Goal: Navigation & Orientation: Find specific page/section

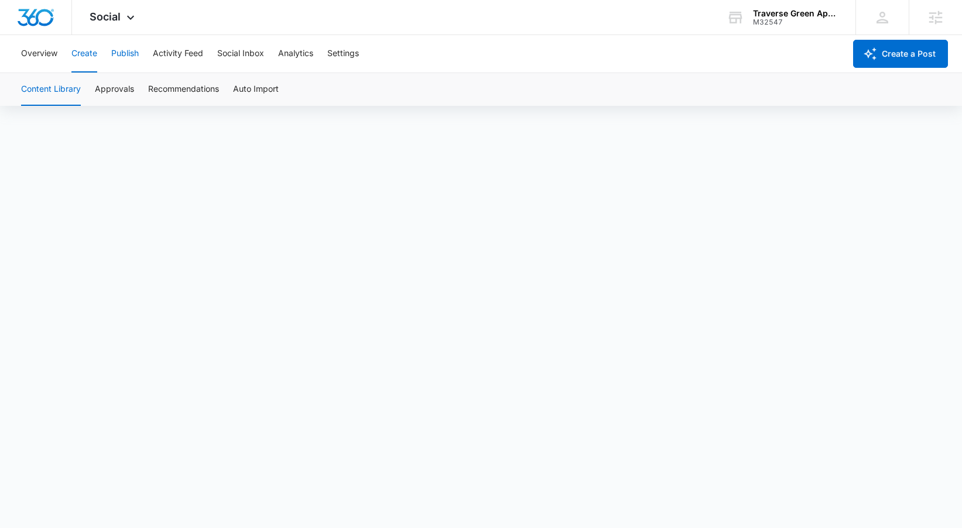
click at [119, 54] on button "Publish" at bounding box center [125, 53] width 28 height 37
click at [87, 52] on button "Create" at bounding box center [84, 53] width 26 height 37
click at [112, 99] on button "Approvals" at bounding box center [114, 89] width 39 height 33
click at [61, 80] on button "Content Library" at bounding box center [51, 89] width 60 height 33
click at [83, 55] on button "Create" at bounding box center [84, 53] width 26 height 37
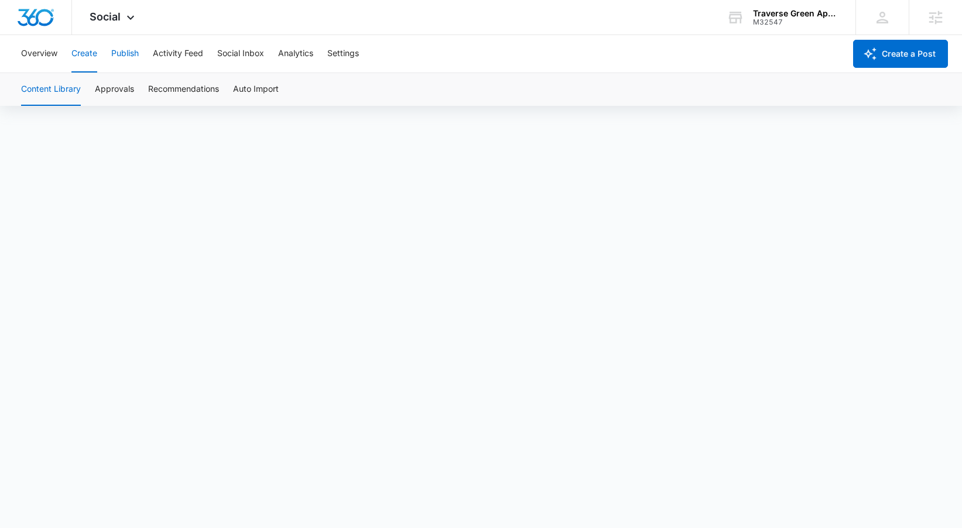
click at [130, 53] on button "Publish" at bounding box center [125, 53] width 28 height 37
click at [83, 59] on button "Create" at bounding box center [84, 53] width 26 height 37
click at [131, 93] on button "Approvals" at bounding box center [114, 89] width 39 height 33
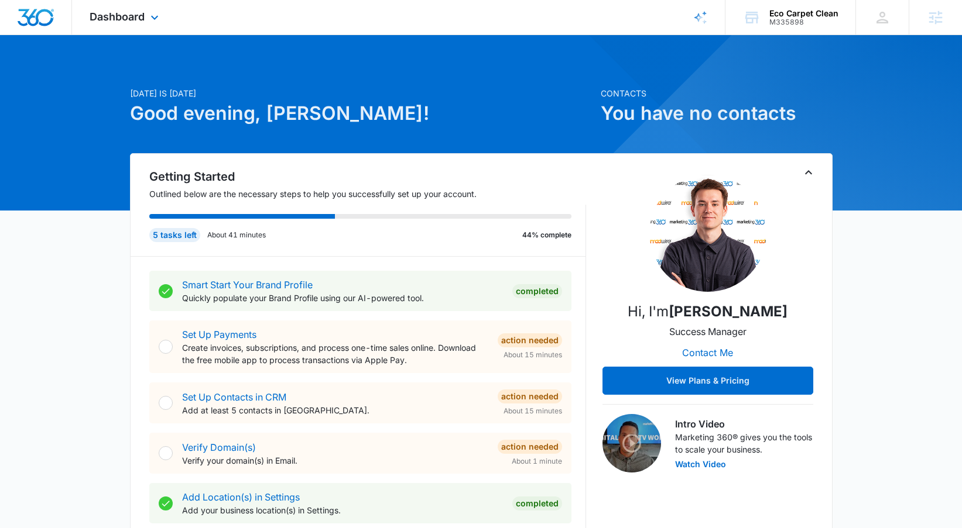
click at [133, 26] on div "Dashboard Apps Reputation Websites Forms CRM Email Social Content Ads Intellige…" at bounding box center [125, 17] width 107 height 35
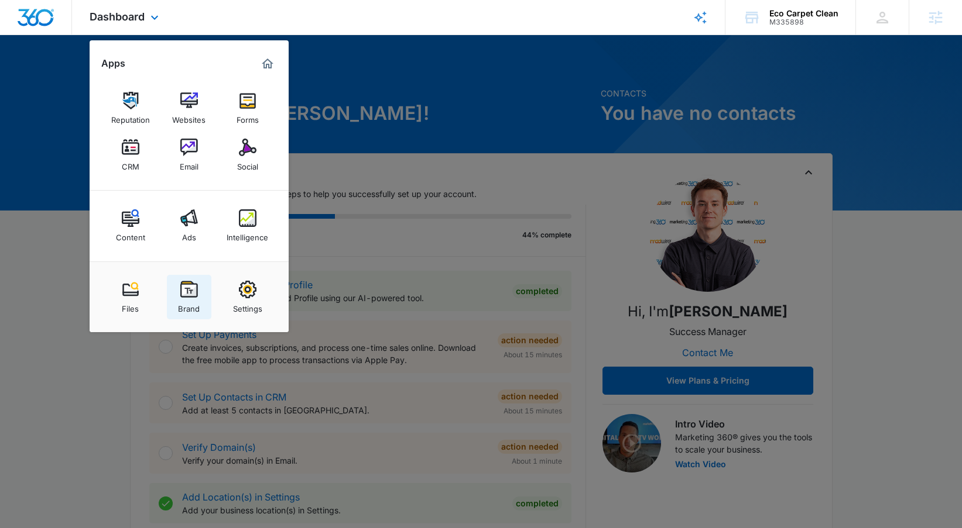
click at [190, 289] on img at bounding box center [189, 290] width 18 height 18
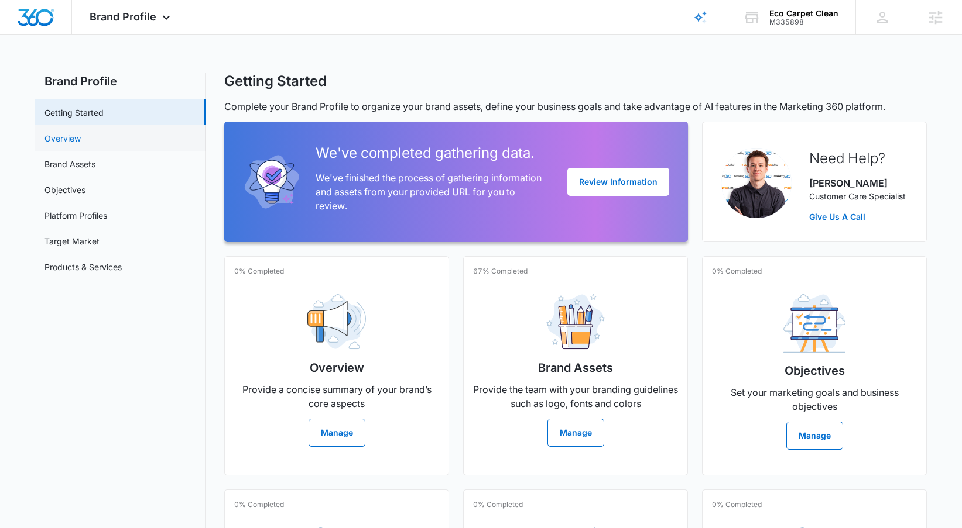
click at [81, 144] on link "Overview" at bounding box center [62, 138] width 36 height 12
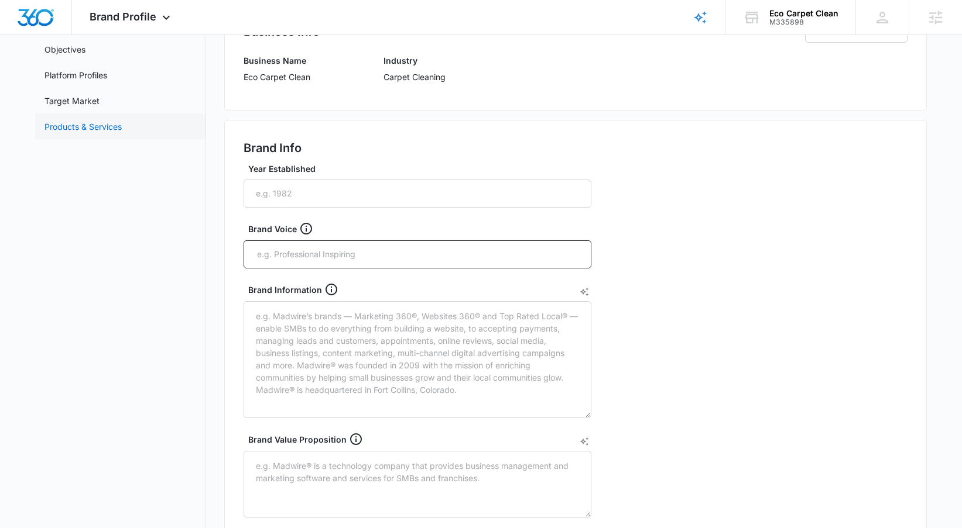
scroll to position [136, 0]
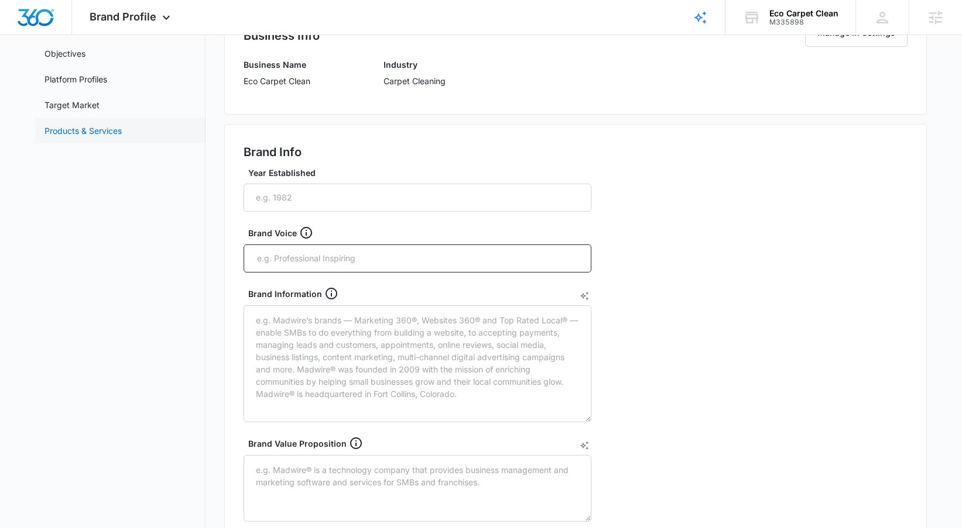
click at [121, 128] on link "Products & Services" at bounding box center [82, 131] width 77 height 12
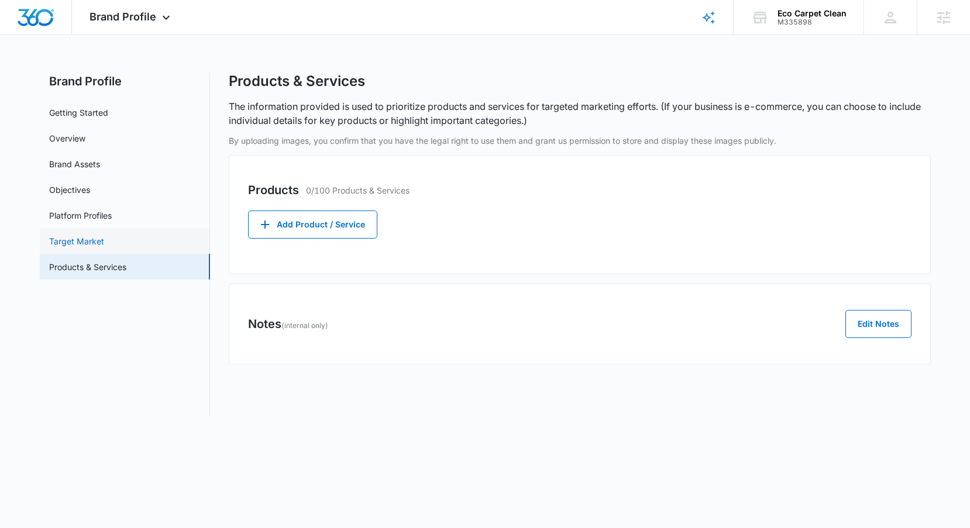
click at [99, 239] on link "Target Market" at bounding box center [76, 241] width 55 height 12
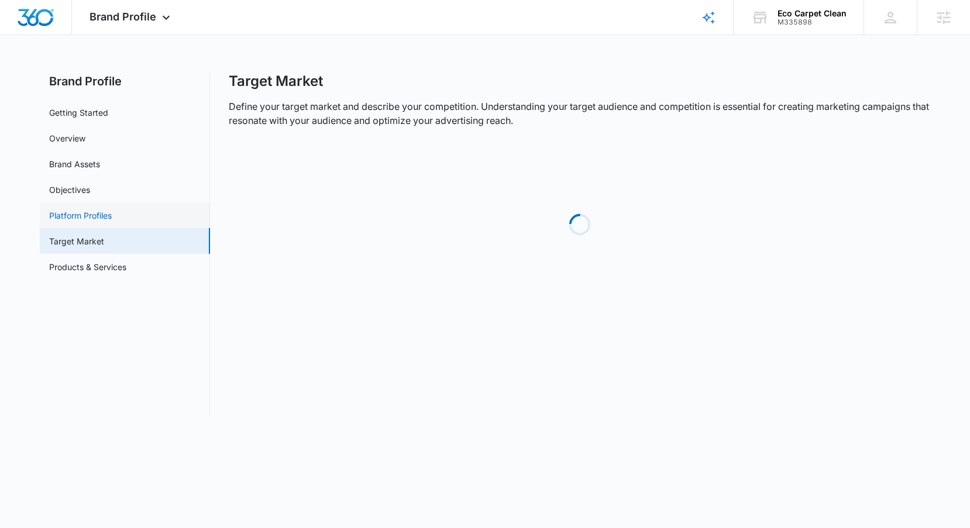
click at [105, 214] on link "Platform Profiles" at bounding box center [80, 216] width 63 height 12
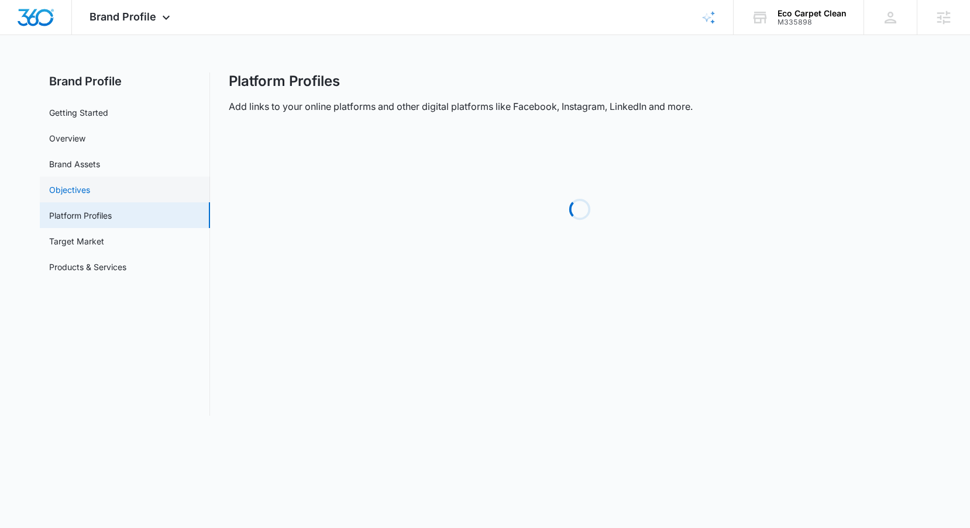
click at [90, 185] on link "Objectives" at bounding box center [69, 190] width 41 height 12
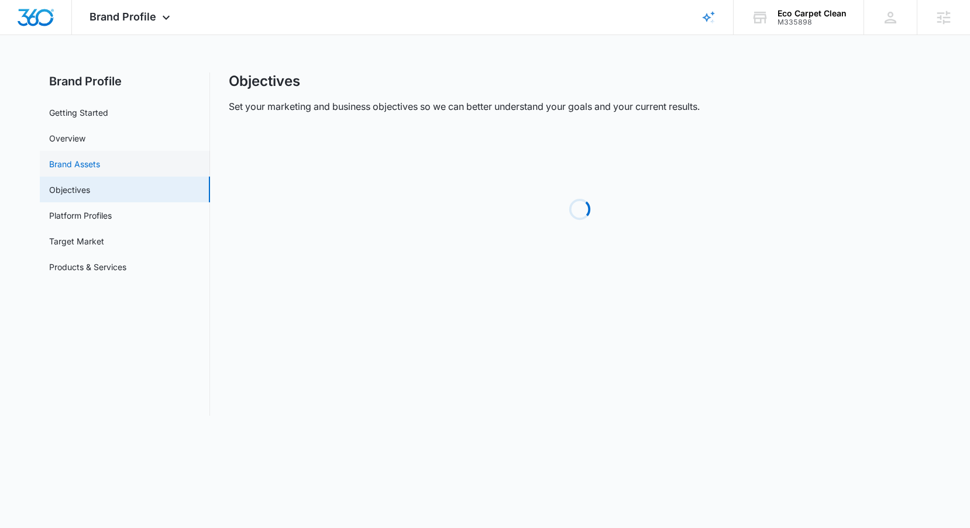
click at [100, 158] on link "Brand Assets" at bounding box center [74, 164] width 51 height 12
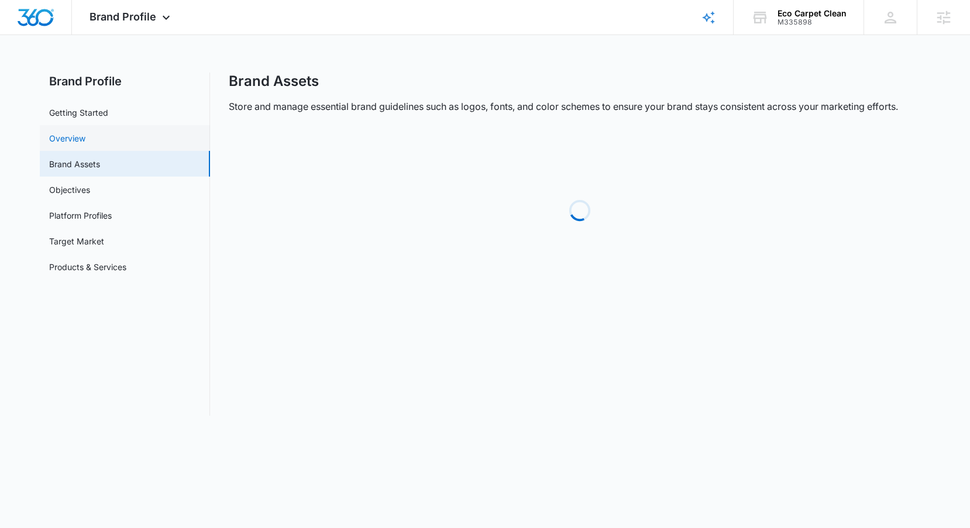
click at [85, 143] on link "Overview" at bounding box center [67, 138] width 36 height 12
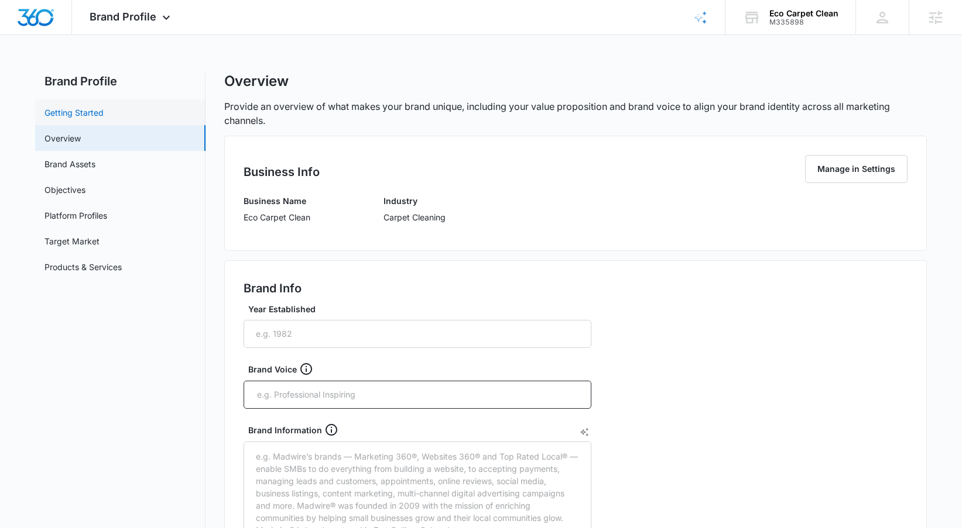
click at [104, 107] on link "Getting Started" at bounding box center [73, 113] width 59 height 12
